Goal: Navigation & Orientation: Find specific page/section

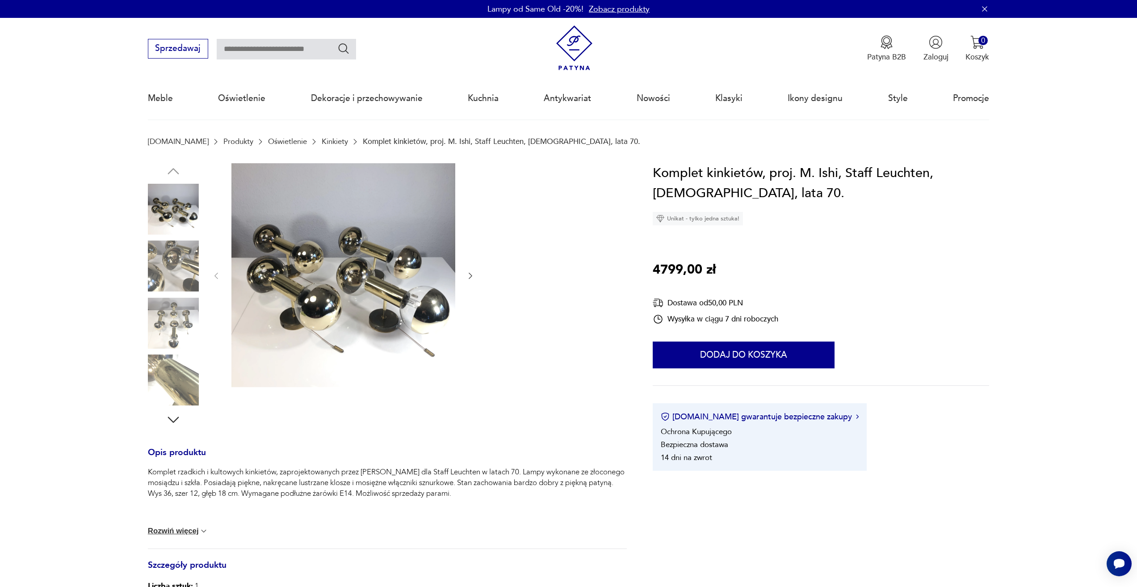
click at [173, 380] on img at bounding box center [173, 379] width 51 height 51
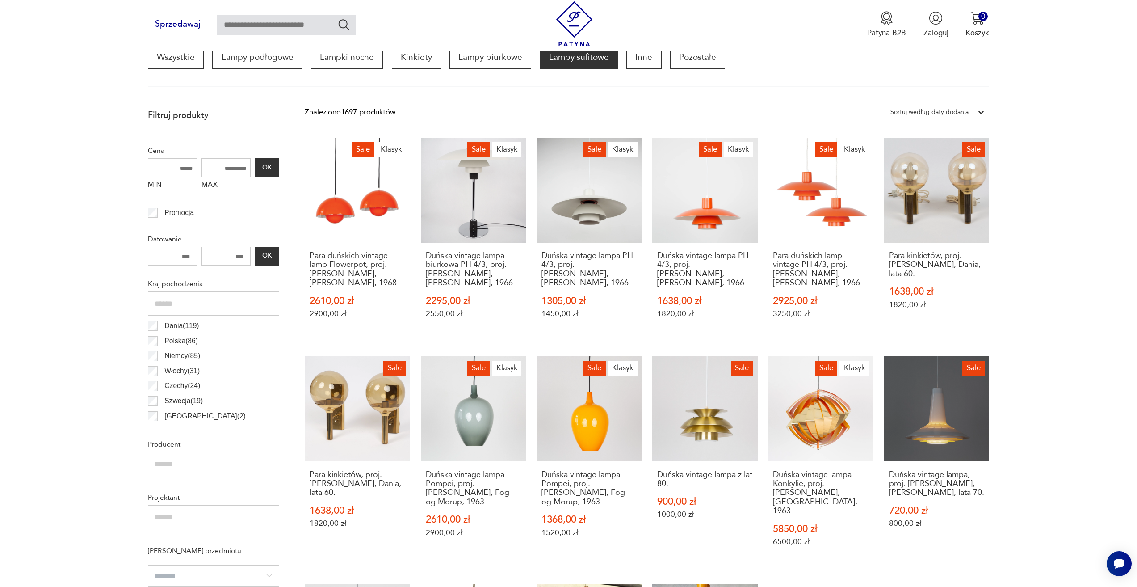
scroll to position [265, 0]
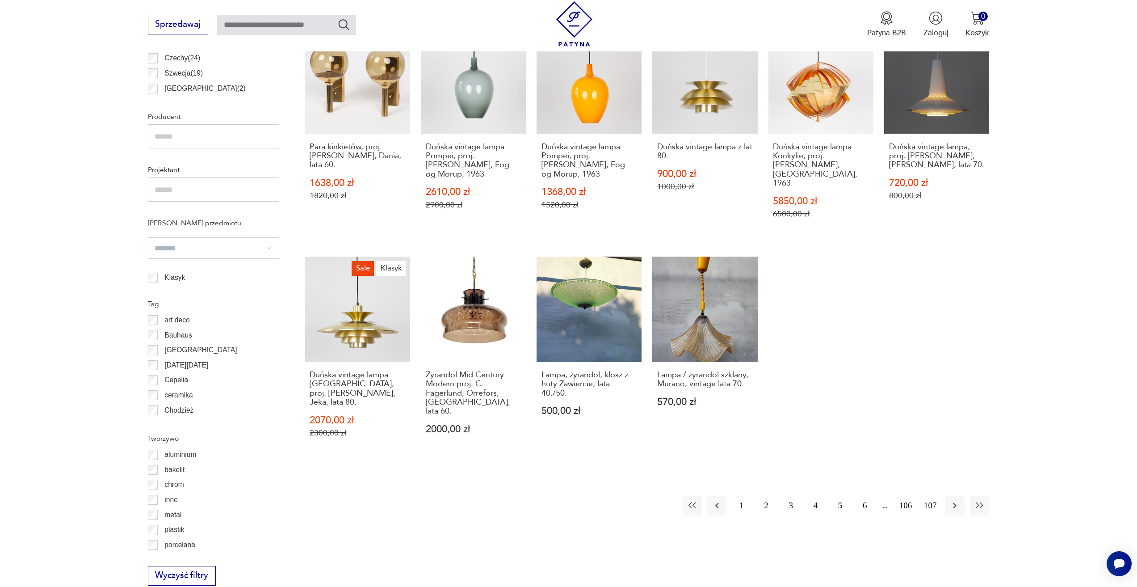
click at [768, 496] on button "2" at bounding box center [766, 505] width 19 height 19
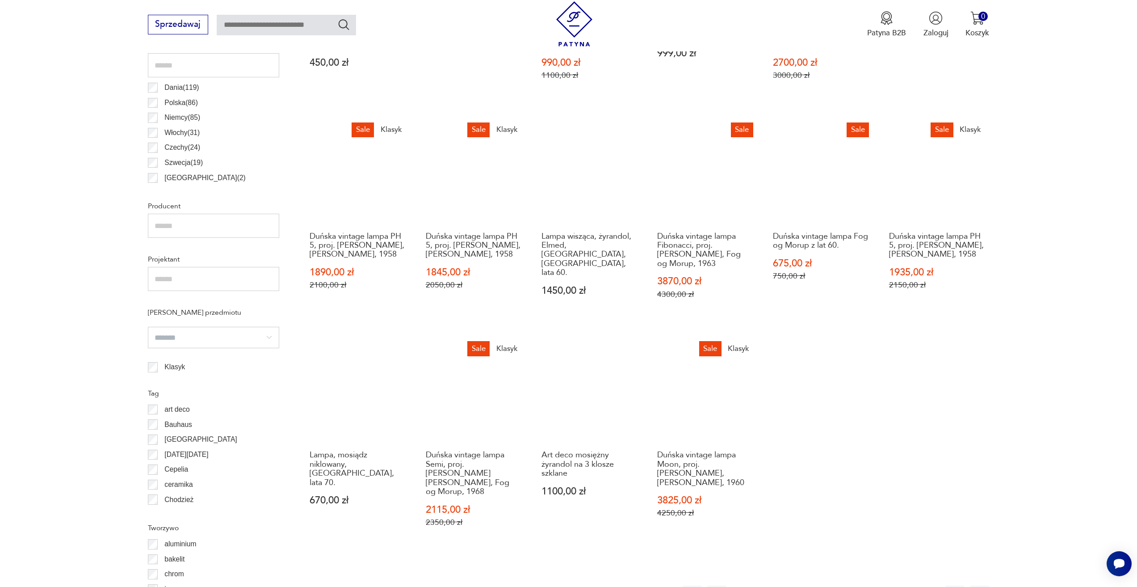
scroll to position [802, 0]
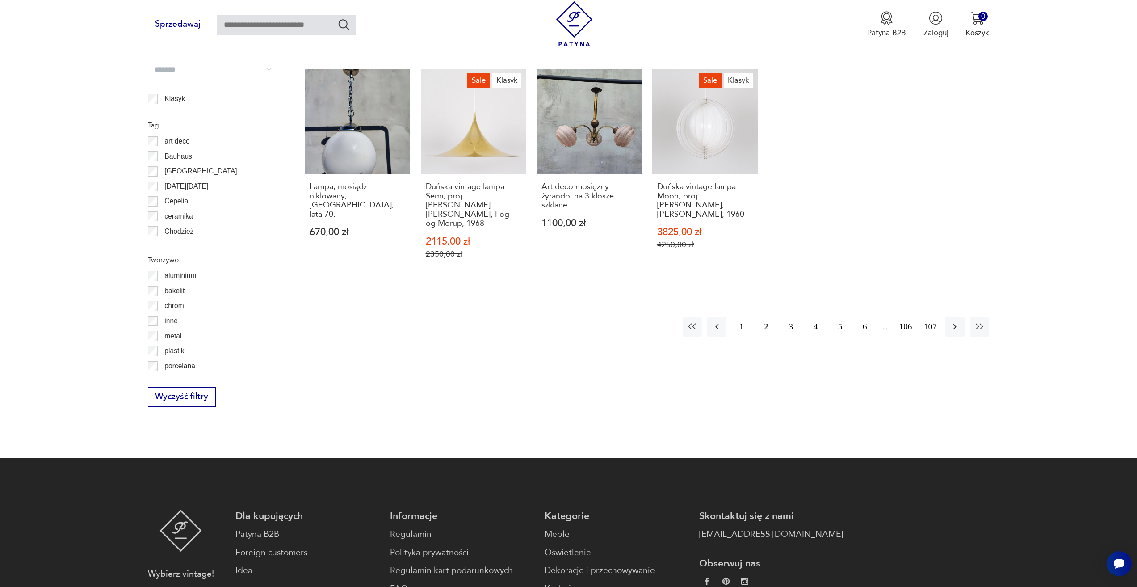
click at [862, 317] on button "6" at bounding box center [864, 326] width 19 height 19
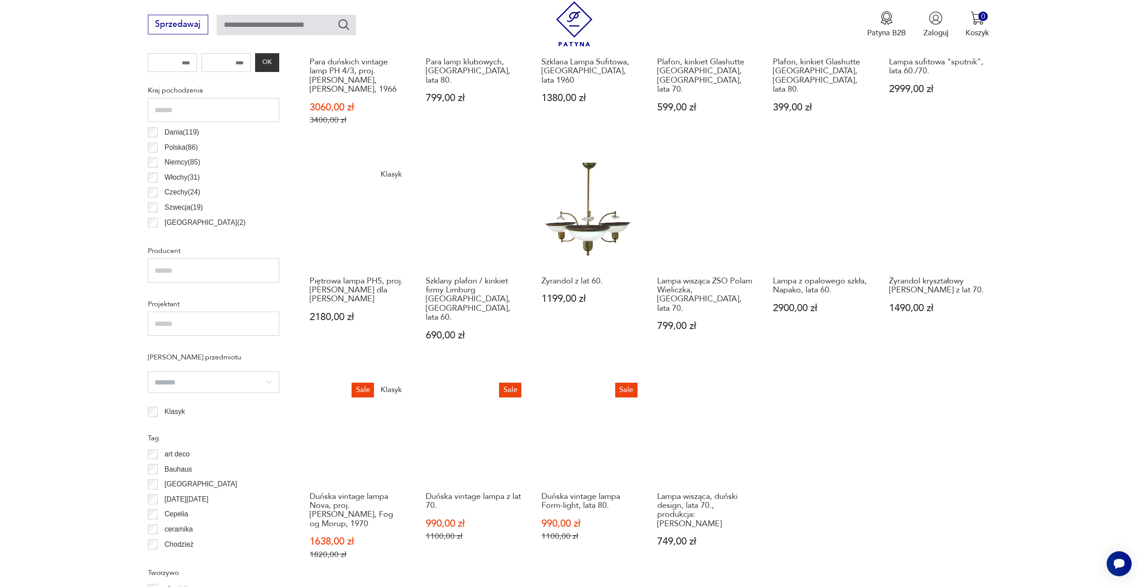
scroll to position [757, 0]
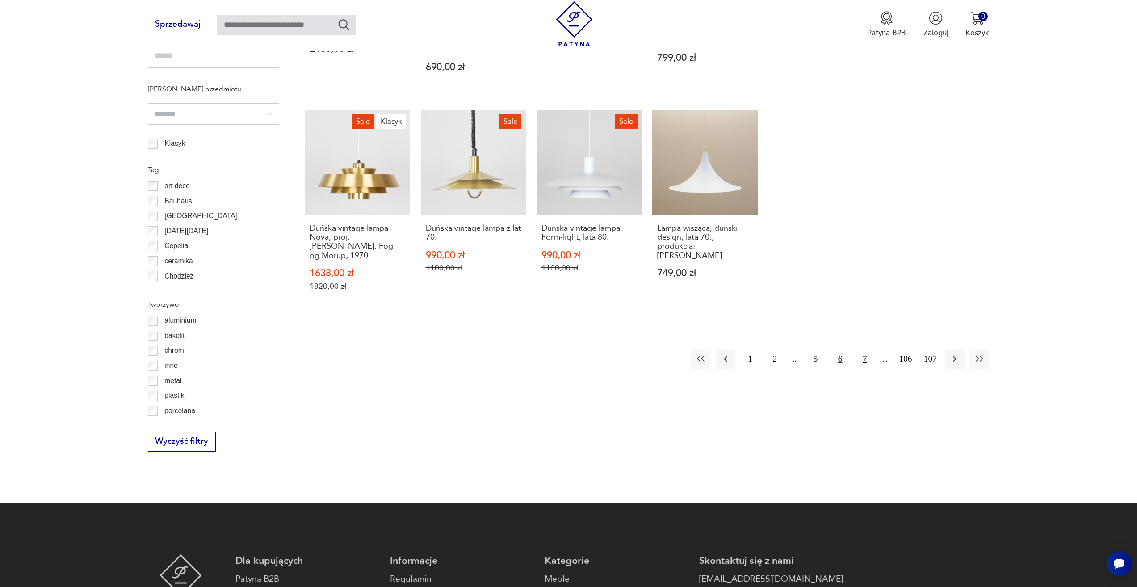
click at [862, 349] on button "7" at bounding box center [864, 358] width 19 height 19
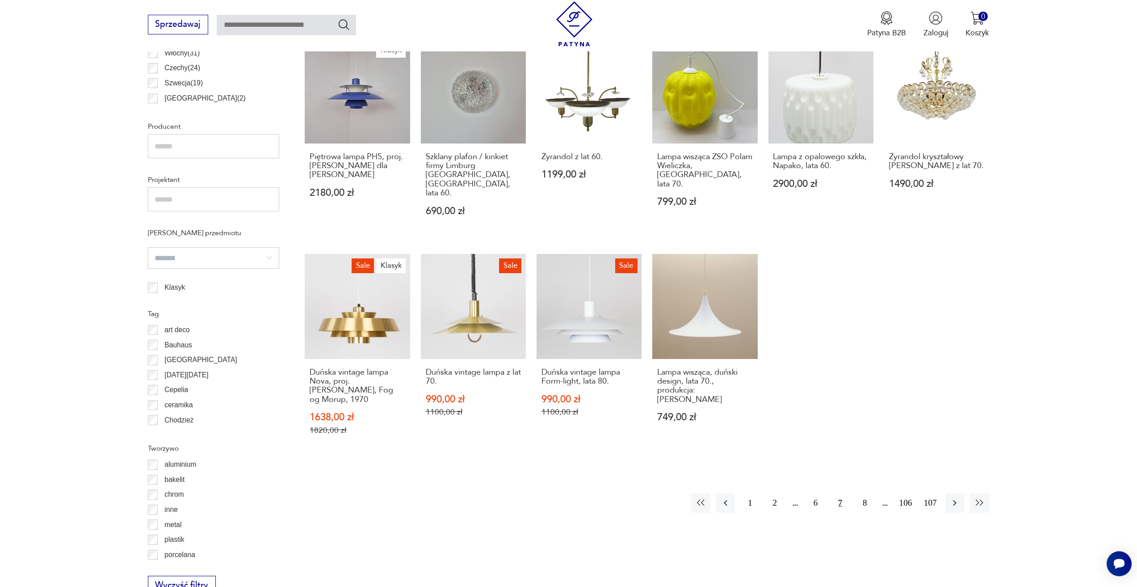
scroll to position [623, 0]
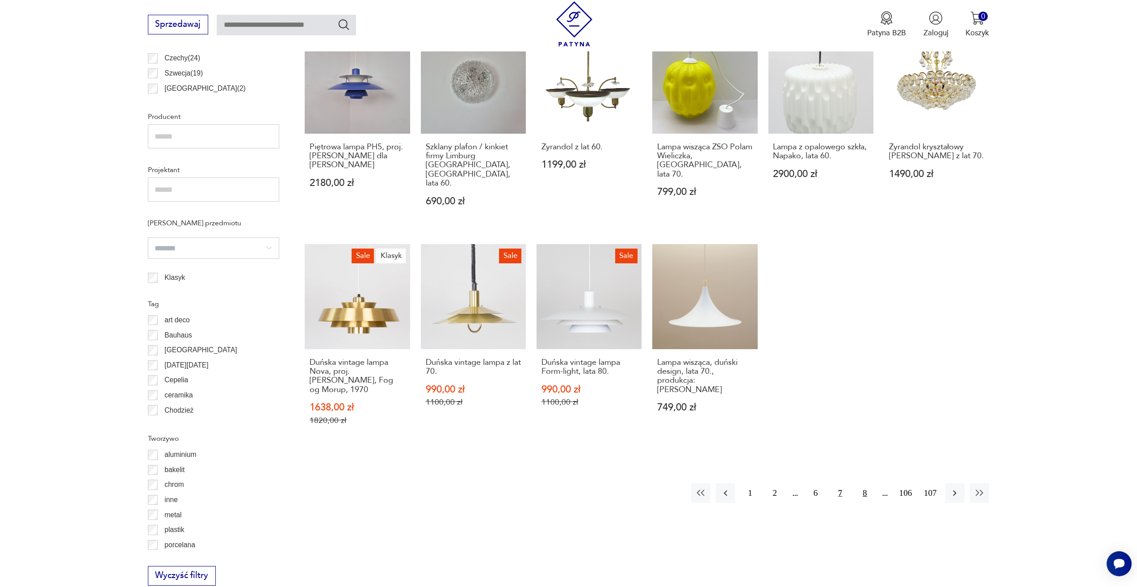
click at [864, 483] on button "8" at bounding box center [864, 492] width 19 height 19
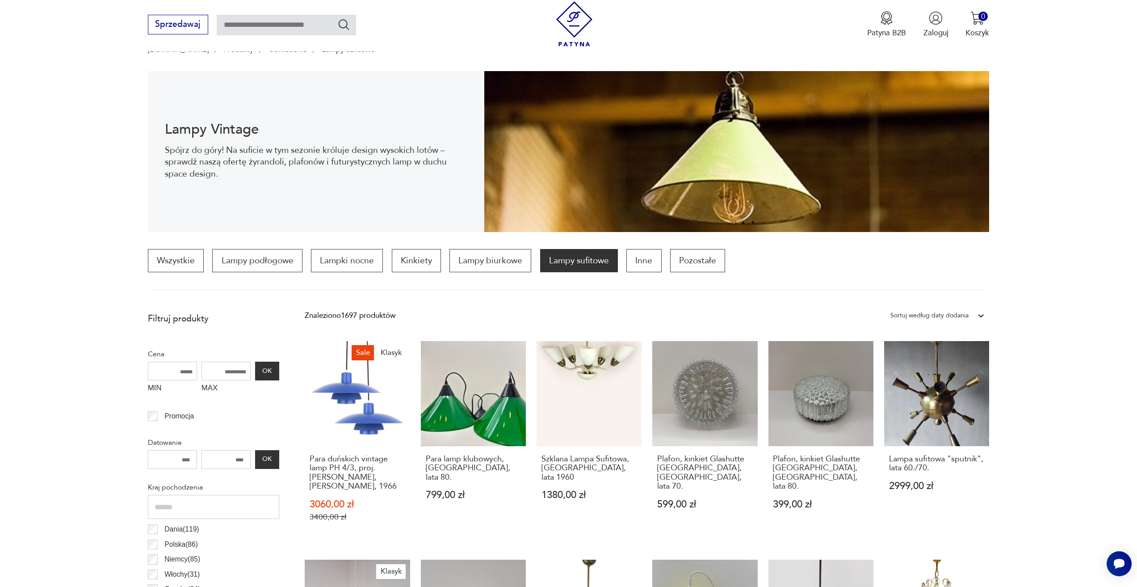
scroll to position [87, 0]
